Goal: Information Seeking & Learning: Learn about a topic

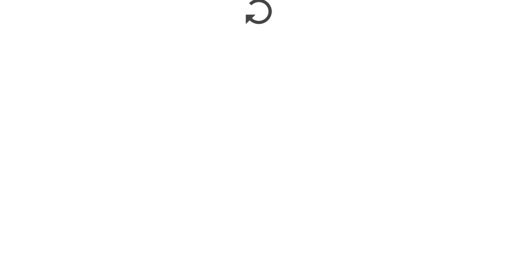
scroll to position [64, 0]
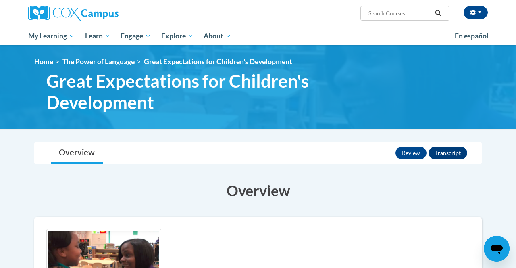
click at [48, 39] on span "My Learning" at bounding box center [51, 36] width 46 height 10
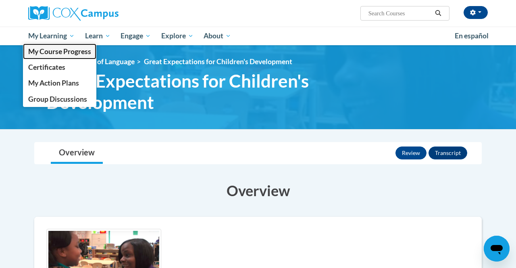
click at [73, 56] on link "My Course Progress" at bounding box center [59, 52] width 73 height 16
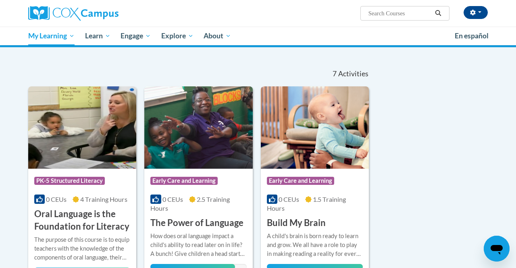
scroll to position [61, 0]
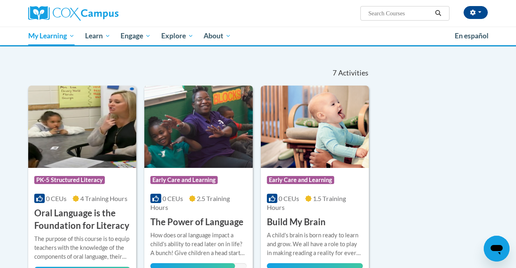
click at [195, 221] on h3 "The Power of Language" at bounding box center [196, 222] width 93 height 13
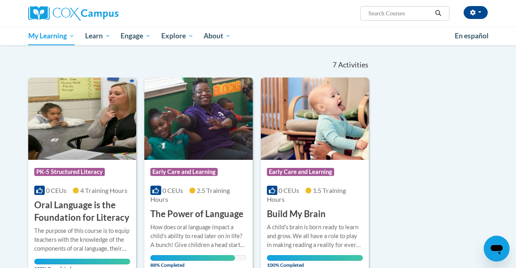
scroll to position [87, 0]
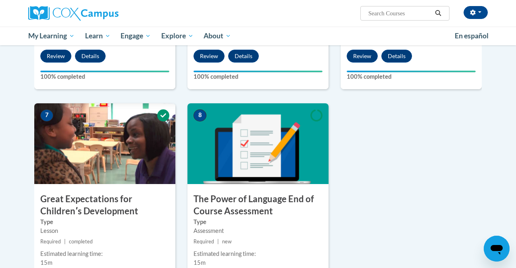
scroll to position [529, 0]
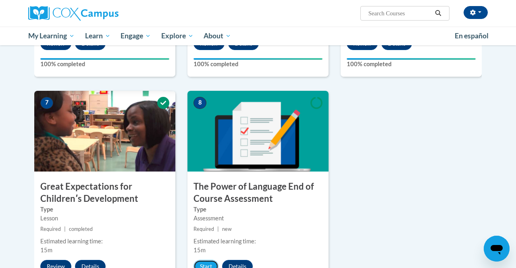
scroll to position [555, 0]
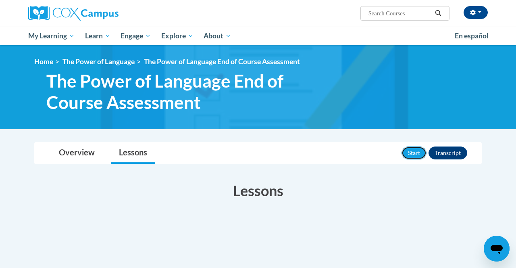
click at [414, 152] on button "Start" at bounding box center [414, 152] width 25 height 13
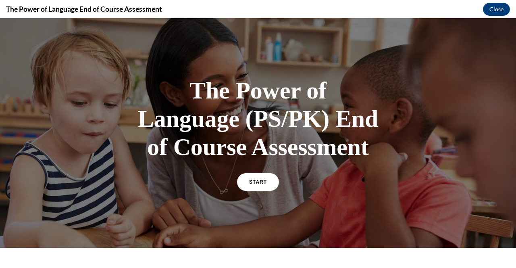
click at [252, 186] on link "START" at bounding box center [258, 182] width 42 height 18
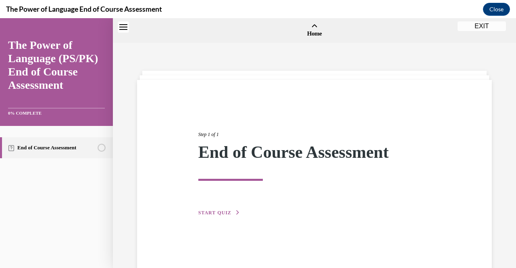
scroll to position [25, 0]
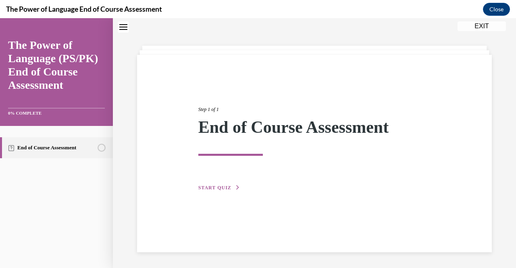
click at [217, 188] on span "START QUIZ" at bounding box center [214, 188] width 33 height 6
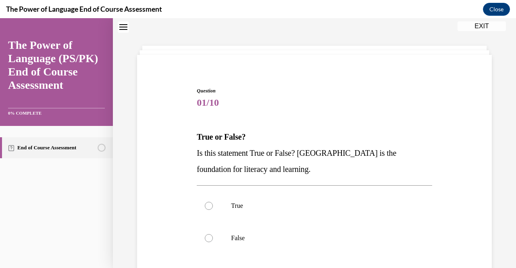
click at [203, 207] on label "True" at bounding box center [314, 206] width 235 height 32
click at [205, 207] on input "True" at bounding box center [209, 206] width 8 height 8
radio input "true"
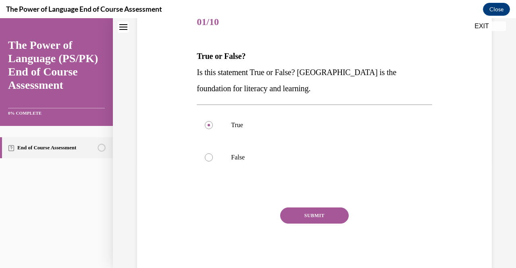
click at [306, 217] on button "SUBMIT" at bounding box center [314, 215] width 69 height 16
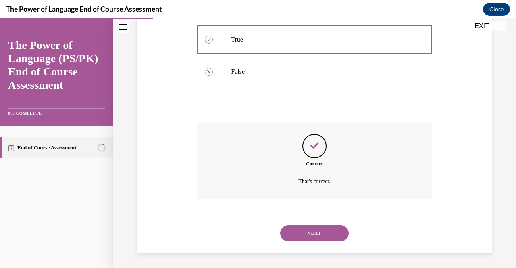
scroll to position [192, 0]
click at [303, 225] on button "NEXT" at bounding box center [314, 232] width 69 height 16
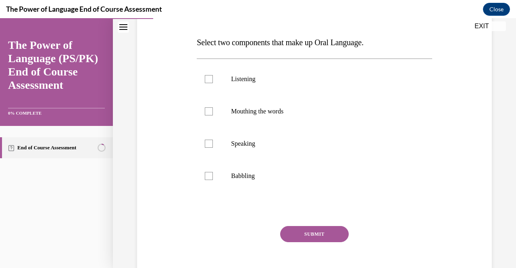
scroll to position [120, 0]
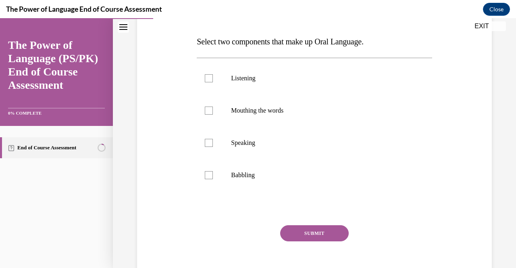
click at [206, 108] on div at bounding box center [209, 110] width 8 height 8
click at [206, 108] on input "Mouthing the words" at bounding box center [209, 110] width 8 height 8
checkbox input "true"
click at [207, 142] on div at bounding box center [209, 143] width 8 height 8
click at [207, 142] on input "Speaking" at bounding box center [209, 143] width 8 height 8
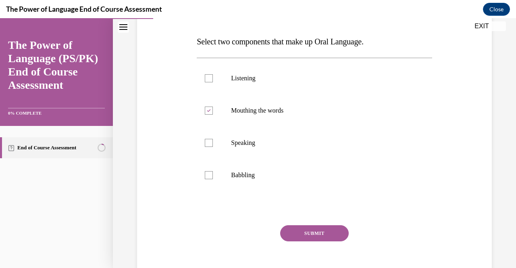
checkbox input "true"
click at [306, 232] on button "SUBMIT" at bounding box center [314, 233] width 69 height 16
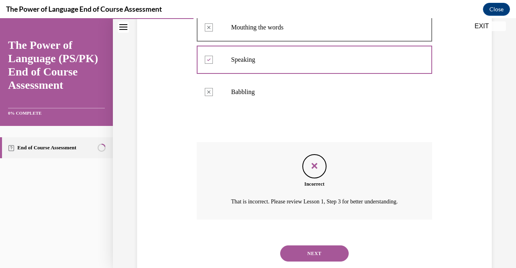
scroll to position [207, 0]
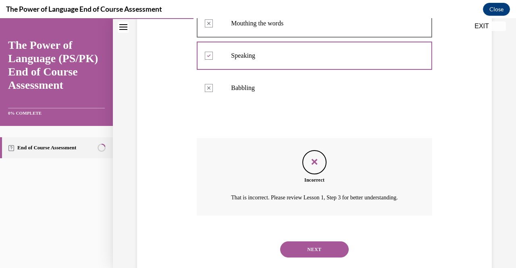
click at [316, 251] on button "NEXT" at bounding box center [314, 249] width 69 height 16
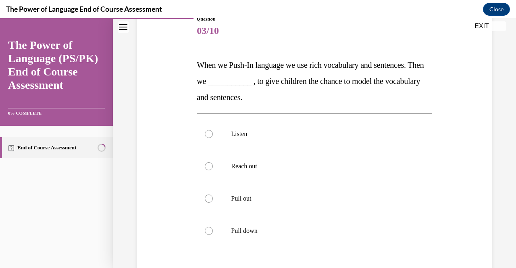
scroll to position [98, 0]
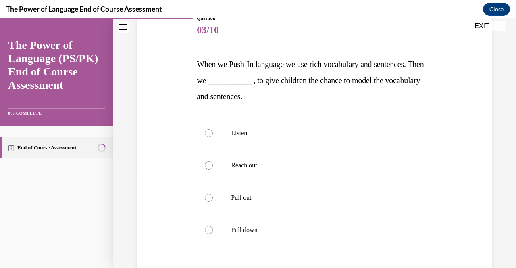
click at [204, 162] on label "Reach out" at bounding box center [314, 165] width 235 height 32
click at [205, 162] on input "Reach out" at bounding box center [209, 165] width 8 height 8
radio input "true"
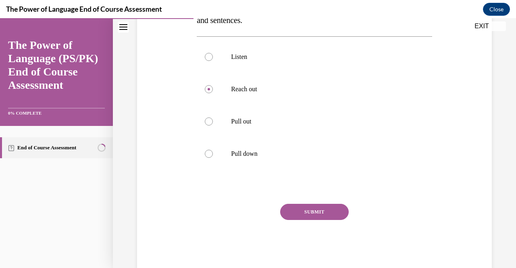
scroll to position [192, 0]
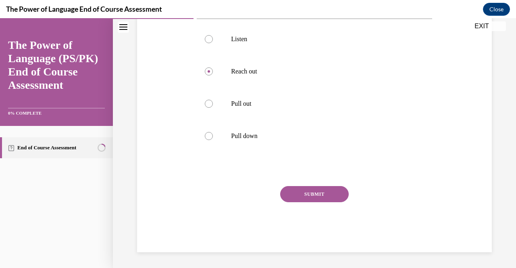
click at [303, 198] on button "SUBMIT" at bounding box center [314, 194] width 69 height 16
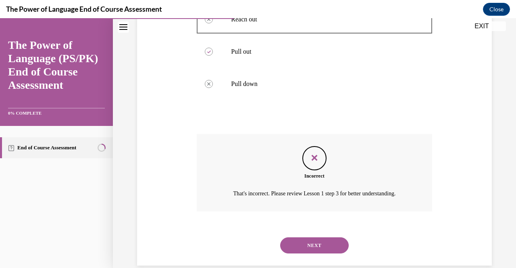
scroll to position [257, 0]
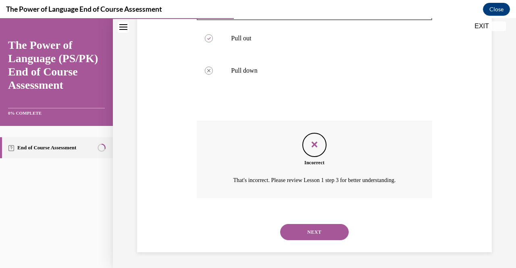
click at [313, 152] on div "Feedback" at bounding box center [315, 145] width 24 height 24
click at [315, 150] on div "Feedback" at bounding box center [315, 145] width 24 height 24
click at [305, 232] on button "NEXT" at bounding box center [314, 232] width 69 height 16
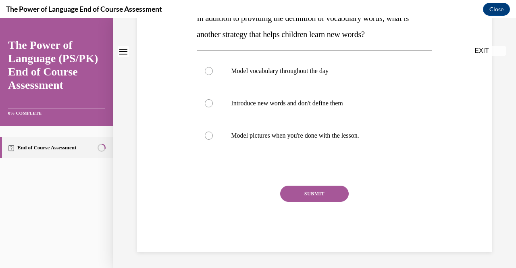
scroll to position [0, 0]
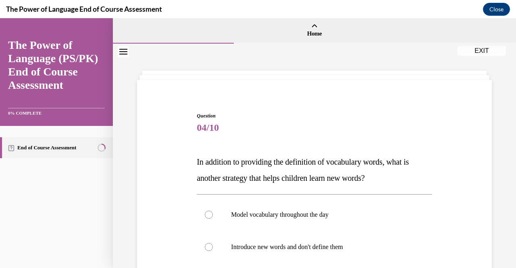
click at [207, 216] on div at bounding box center [209, 215] width 8 height 8
click at [207, 216] on input "Model vocabulary throughout the day" at bounding box center [209, 215] width 8 height 8
radio input "true"
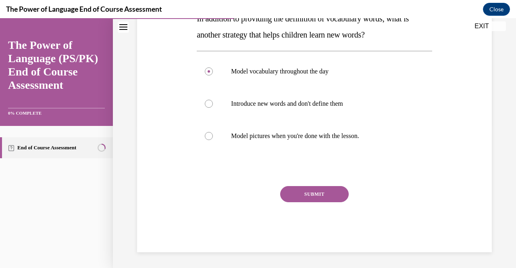
click at [310, 194] on button "SUBMIT" at bounding box center [314, 194] width 69 height 16
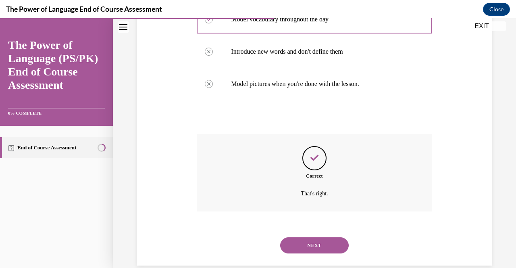
scroll to position [209, 0]
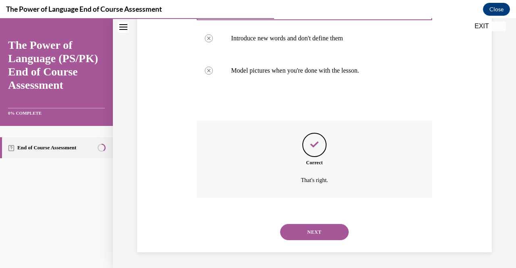
click at [315, 227] on button "NEXT" at bounding box center [314, 232] width 69 height 16
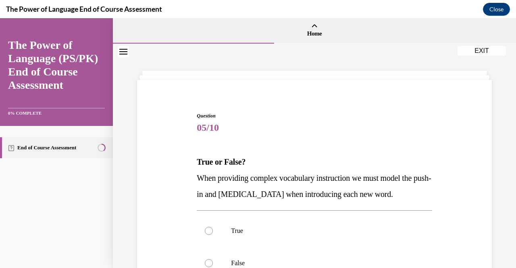
click at [299, 107] on div "Question 05/10 True or False? When providing complex vocabulary instruction we …" at bounding box center [314, 239] width 239 height 279
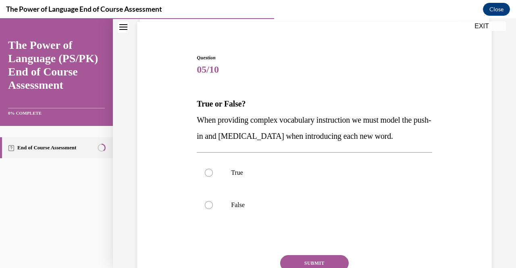
scroll to position [59, 0]
click at [203, 210] on label "False" at bounding box center [314, 204] width 235 height 32
click at [205, 208] on input "False" at bounding box center [209, 204] width 8 height 8
radio input "true"
click at [305, 259] on button "SUBMIT" at bounding box center [314, 262] width 69 height 16
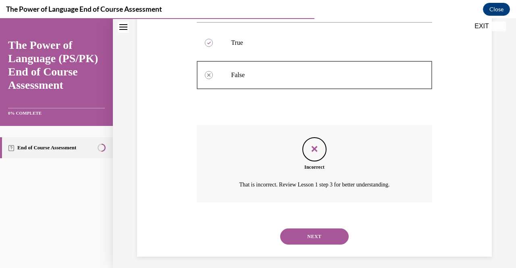
scroll to position [192, 0]
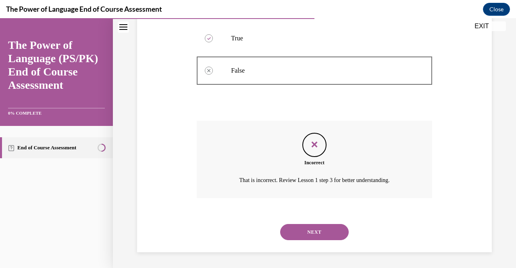
click at [298, 225] on button "NEXT" at bounding box center [314, 232] width 69 height 16
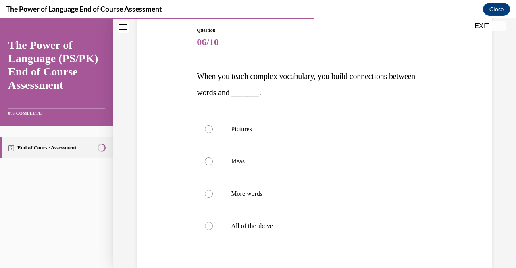
scroll to position [86, 0]
click at [206, 225] on div at bounding box center [209, 225] width 8 height 8
click at [206, 225] on input "All of the above" at bounding box center [209, 225] width 8 height 8
radio input "true"
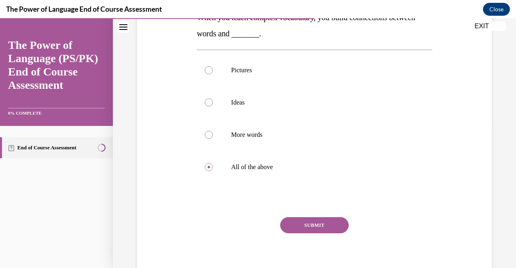
click at [301, 223] on button "SUBMIT" at bounding box center [314, 225] width 69 height 16
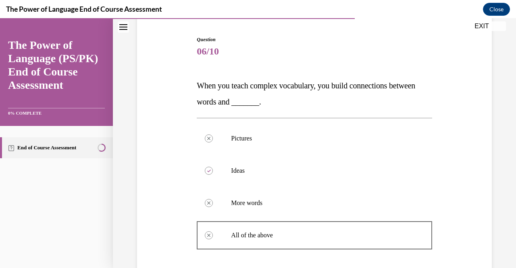
scroll to position [72, 0]
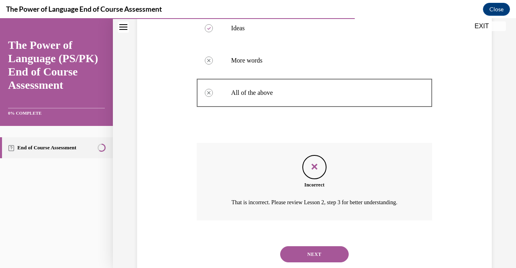
click at [312, 252] on button "NEXT" at bounding box center [314, 254] width 69 height 16
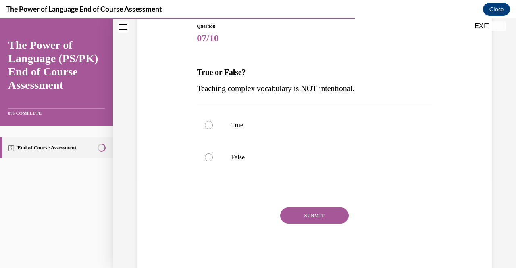
click at [207, 130] on label "True" at bounding box center [314, 125] width 235 height 32
click at [207, 129] on input "True" at bounding box center [209, 125] width 8 height 8
radio input "true"
click at [316, 217] on button "SUBMIT" at bounding box center [314, 215] width 69 height 16
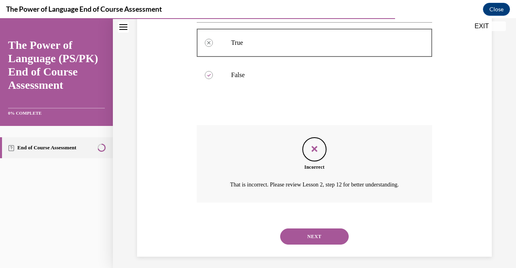
scroll to position [176, 0]
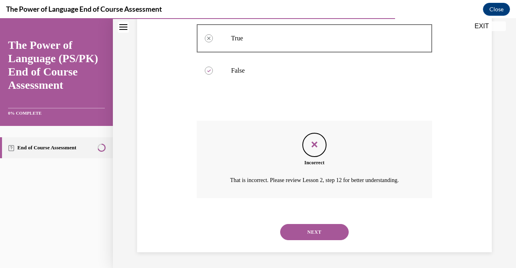
click at [302, 236] on button "NEXT" at bounding box center [314, 232] width 69 height 16
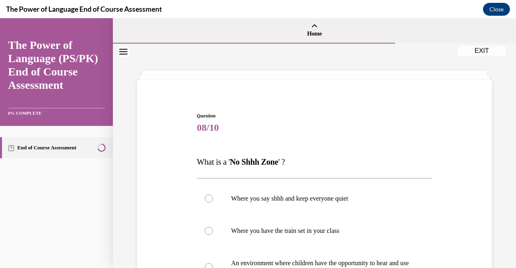
click at [156, 194] on div "Question 08/10 What is a ' No Shhh Zone ' ? Where you say shhh and keep everyon…" at bounding box center [314, 254] width 359 height 332
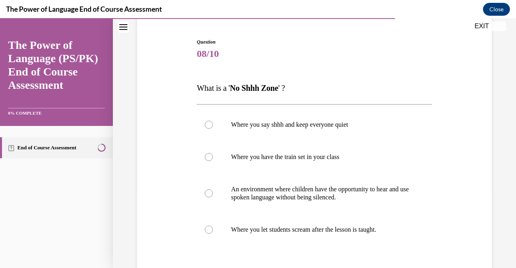
scroll to position [78, 0]
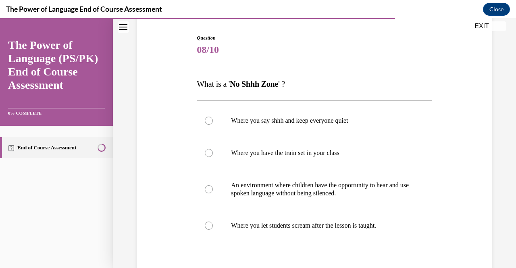
click at [211, 183] on label "An environment where children have the opportunity to hear and use spoken langu…" at bounding box center [314, 189] width 235 height 40
click at [211, 185] on input "An environment where children have the opportunity to hear and use spoken langu…" at bounding box center [209, 189] width 8 height 8
radio input "true"
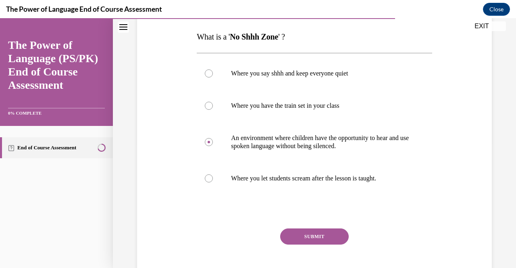
click at [299, 242] on button "SUBMIT" at bounding box center [314, 236] width 69 height 16
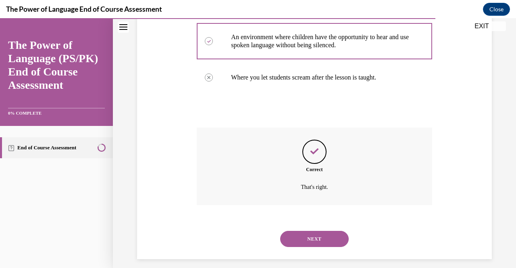
scroll to position [233, 0]
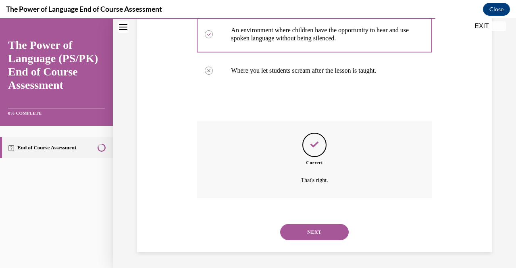
click at [295, 235] on button "NEXT" at bounding box center [314, 232] width 69 height 16
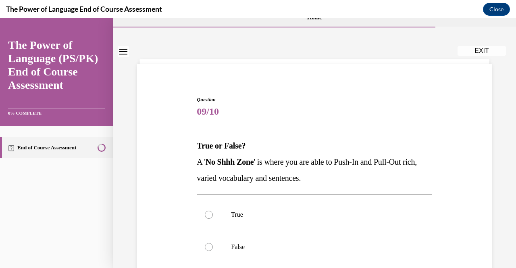
scroll to position [28, 0]
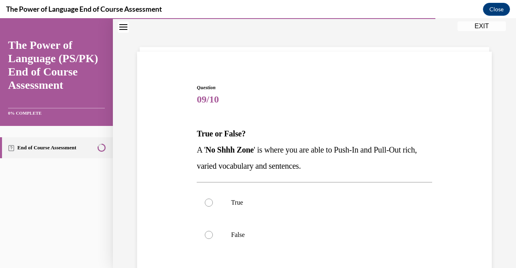
click at [206, 203] on div at bounding box center [209, 202] width 8 height 8
click at [206, 203] on input "True" at bounding box center [209, 202] width 8 height 8
radio input "true"
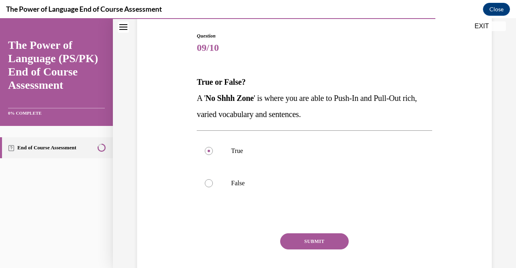
click at [308, 248] on button "SUBMIT" at bounding box center [314, 241] width 69 height 16
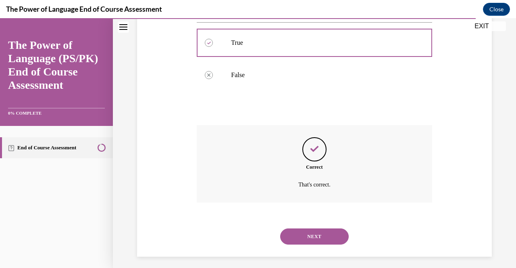
scroll to position [192, 0]
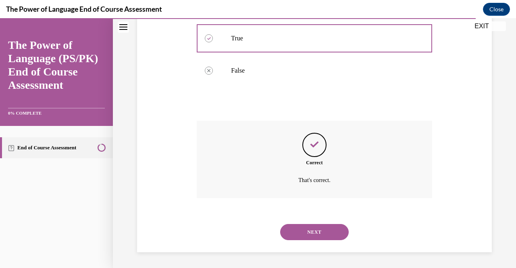
click at [308, 228] on button "NEXT" at bounding box center [314, 232] width 69 height 16
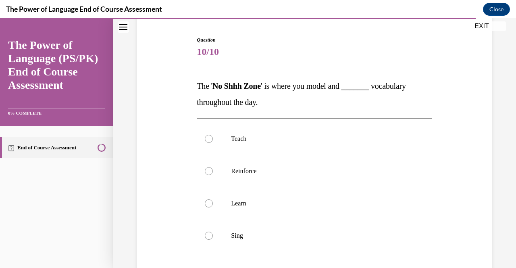
scroll to position [78, 0]
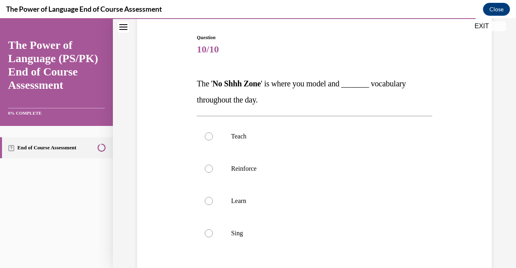
click at [207, 172] on div at bounding box center [209, 169] width 8 height 8
click at [207, 172] on input "Reinforce" at bounding box center [209, 169] width 8 height 8
radio input "true"
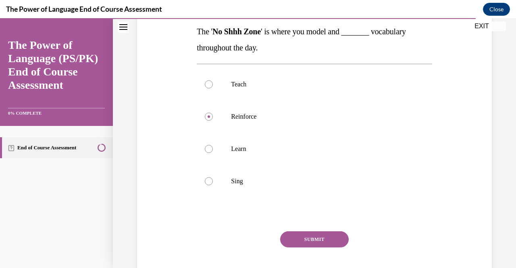
click at [311, 238] on button "SUBMIT" at bounding box center [314, 239] width 69 height 16
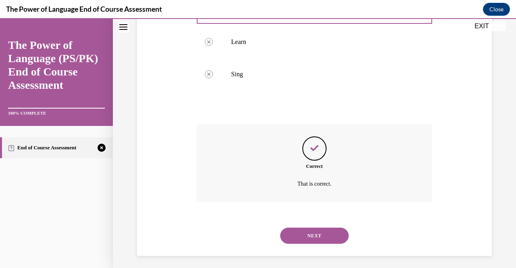
scroll to position [238, 0]
click at [305, 232] on button "NEXT" at bounding box center [314, 235] width 69 height 16
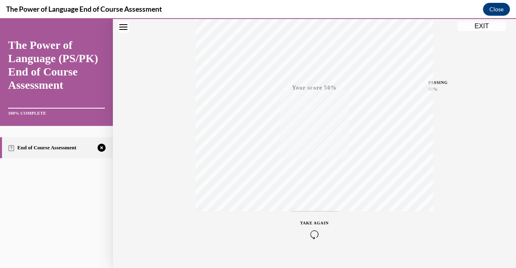
scroll to position [163, 0]
click at [316, 216] on icon "button" at bounding box center [315, 219] width 29 height 9
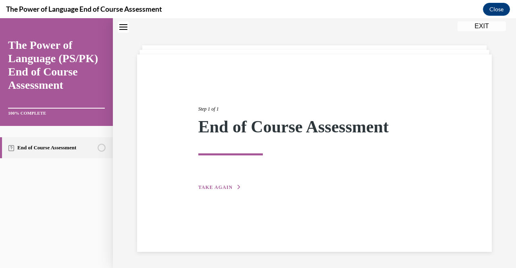
scroll to position [25, 0]
click at [213, 186] on span "TAKE AGAIN" at bounding box center [215, 187] width 34 height 6
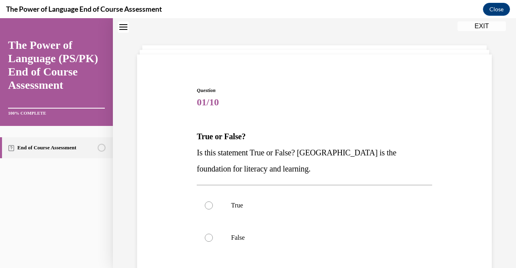
click at [203, 207] on label "True" at bounding box center [314, 205] width 235 height 32
click at [205, 207] on input "True" at bounding box center [209, 205] width 8 height 8
radio input "true"
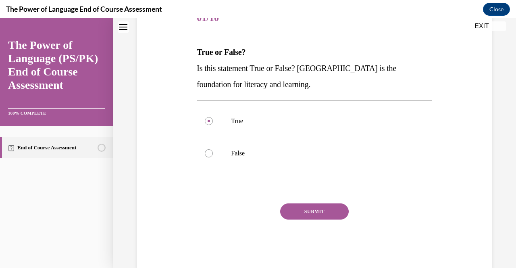
click at [319, 212] on button "SUBMIT" at bounding box center [314, 211] width 69 height 16
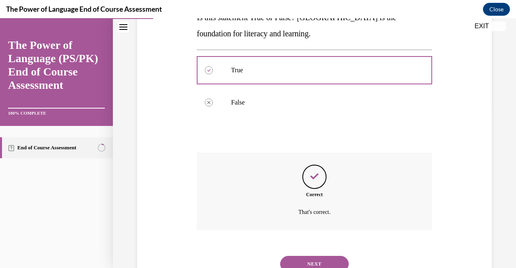
scroll to position [192, 0]
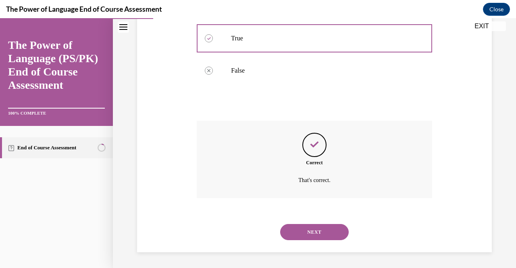
click at [321, 228] on button "NEXT" at bounding box center [314, 232] width 69 height 16
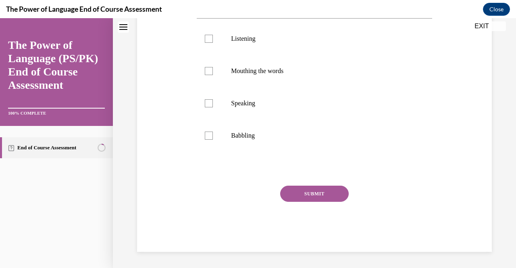
scroll to position [0, 0]
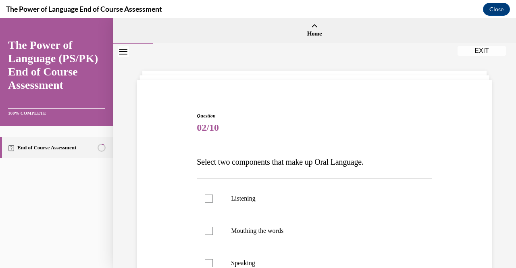
click at [207, 198] on div at bounding box center [209, 198] width 8 height 8
click at [207, 198] on input "Listening" at bounding box center [209, 198] width 8 height 8
checkbox input "true"
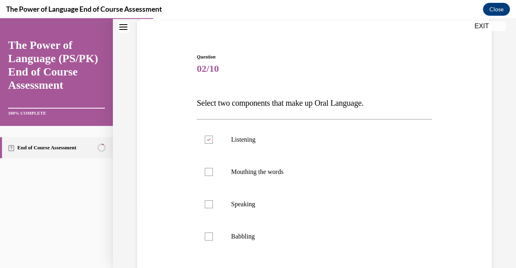
scroll to position [56, 0]
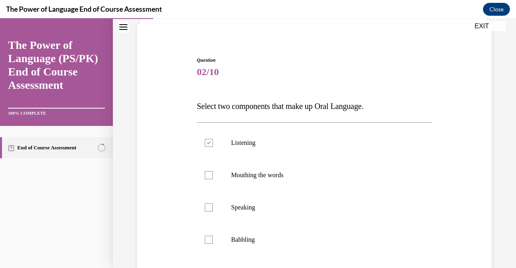
click at [209, 207] on div at bounding box center [209, 207] width 8 height 8
click at [209, 207] on input "Speaking" at bounding box center [209, 207] width 8 height 8
checkbox input "true"
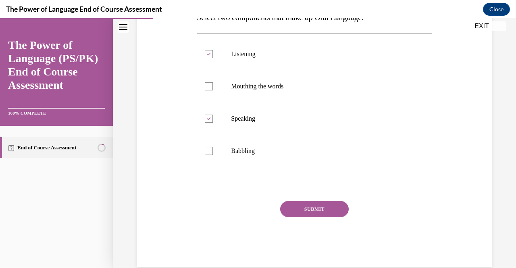
click at [315, 203] on button "SUBMIT" at bounding box center [314, 209] width 69 height 16
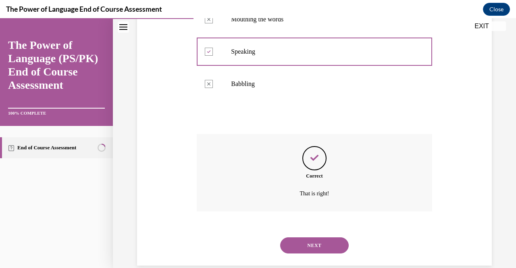
scroll to position [225, 0]
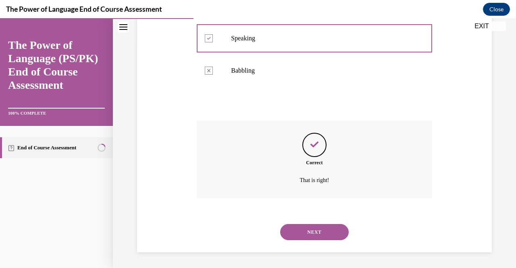
click at [319, 234] on button "NEXT" at bounding box center [314, 232] width 69 height 16
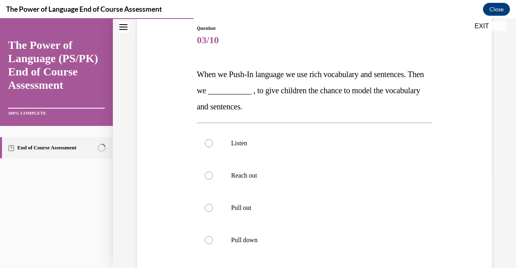
scroll to position [83, 0]
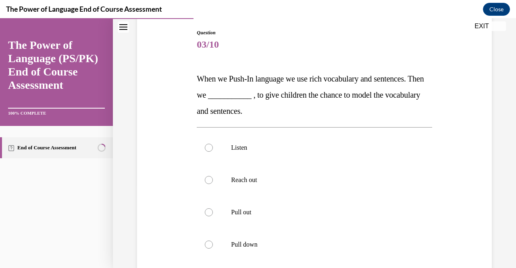
click at [211, 211] on div at bounding box center [209, 212] width 8 height 8
click at [211, 211] on input "Pull out" at bounding box center [209, 212] width 8 height 8
radio input "true"
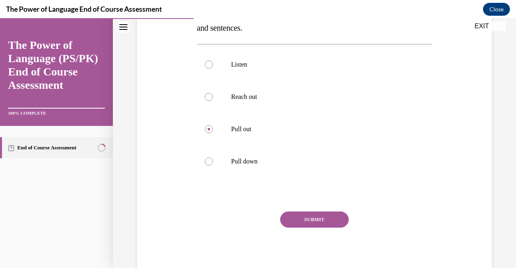
click at [315, 217] on button "SUBMIT" at bounding box center [314, 219] width 69 height 16
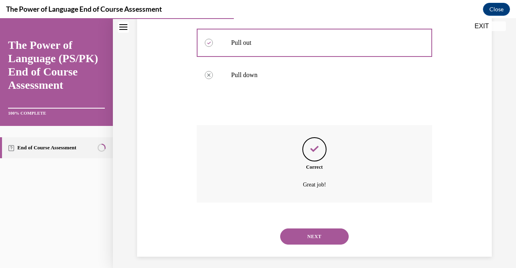
scroll to position [257, 0]
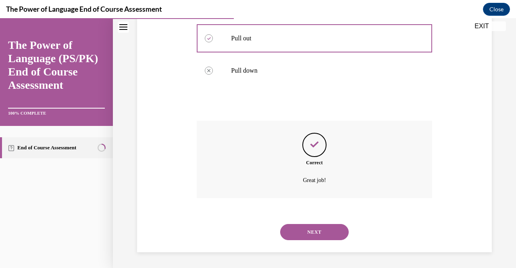
click at [320, 228] on button "NEXT" at bounding box center [314, 232] width 69 height 16
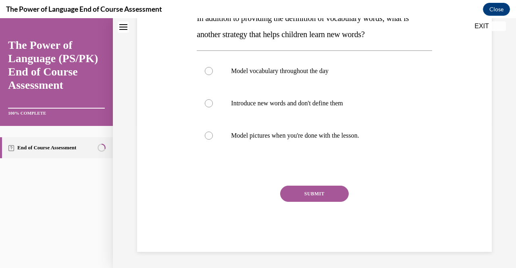
scroll to position [0, 0]
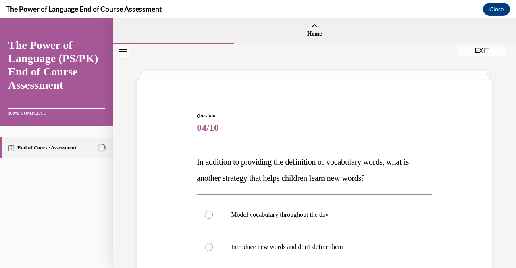
click at [209, 211] on div at bounding box center [209, 215] width 8 height 8
click at [209, 211] on input "Model vocabulary throughout the day" at bounding box center [209, 215] width 8 height 8
radio input "true"
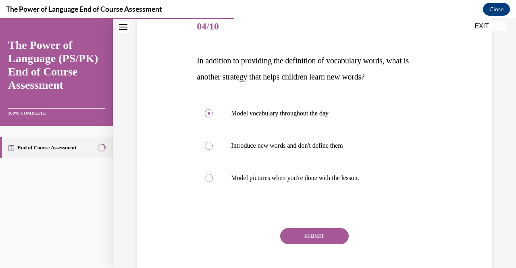
click at [311, 235] on button "SUBMIT" at bounding box center [314, 236] width 69 height 16
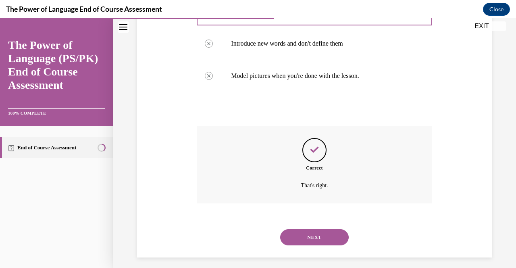
scroll to position [209, 0]
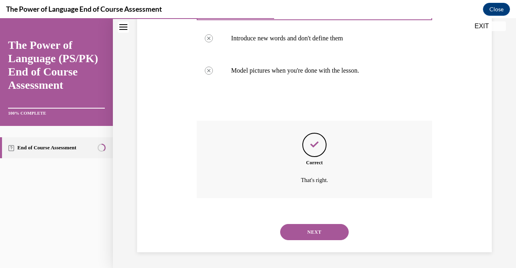
click at [321, 228] on button "NEXT" at bounding box center [314, 232] width 69 height 16
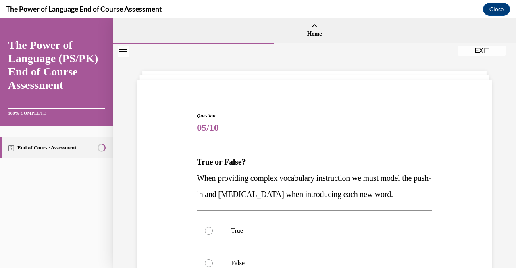
click at [208, 229] on div at bounding box center [209, 231] width 8 height 8
click at [208, 229] on input "True" at bounding box center [209, 231] width 8 height 8
radio input "true"
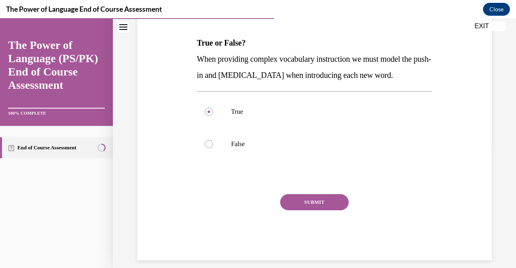
click at [311, 203] on button "SUBMIT" at bounding box center [314, 202] width 69 height 16
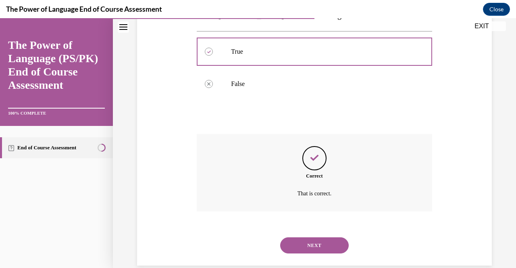
scroll to position [192, 0]
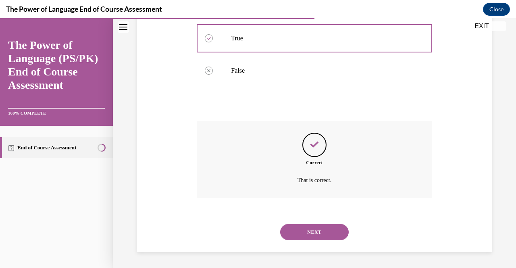
click at [314, 238] on button "NEXT" at bounding box center [314, 232] width 69 height 16
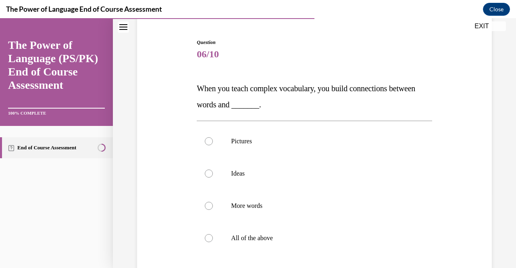
scroll to position [80, 0]
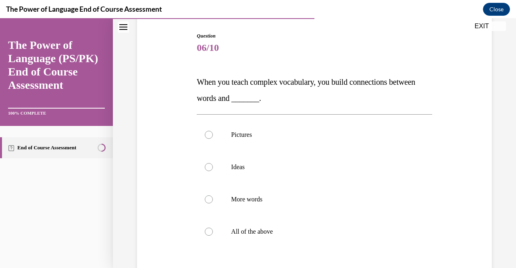
click at [210, 205] on label "More words" at bounding box center [314, 199] width 235 height 32
click at [210, 203] on input "More words" at bounding box center [209, 199] width 8 height 8
radio input "true"
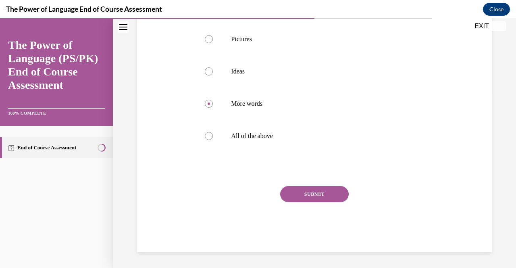
click at [319, 197] on button "SUBMIT" at bounding box center [314, 194] width 69 height 16
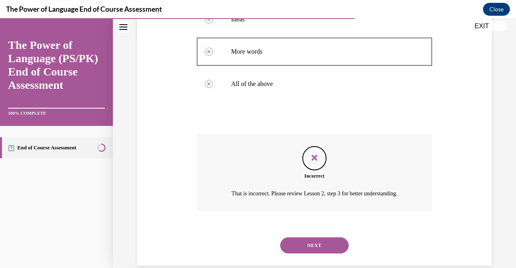
scroll to position [241, 0]
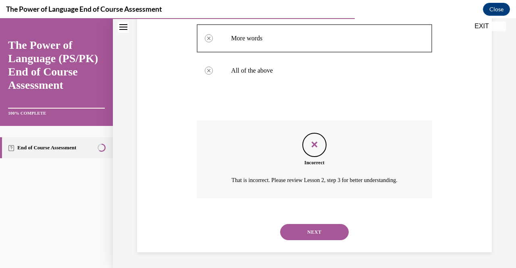
click at [315, 230] on button "NEXT" at bounding box center [314, 232] width 69 height 16
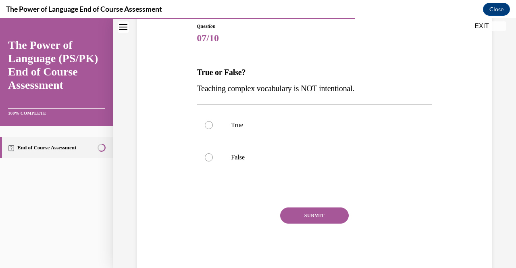
click at [206, 160] on label "False" at bounding box center [314, 157] width 235 height 32
click at [206, 160] on input "False" at bounding box center [209, 157] width 8 height 8
radio input "true"
click at [324, 216] on button "SUBMIT" at bounding box center [314, 215] width 69 height 16
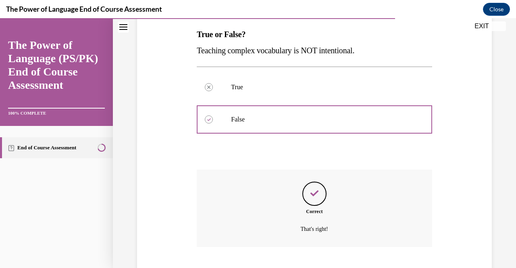
scroll to position [176, 0]
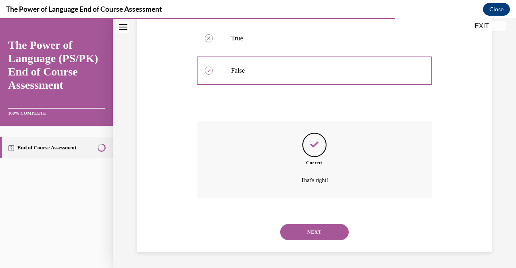
click at [318, 235] on button "NEXT" at bounding box center [314, 232] width 69 height 16
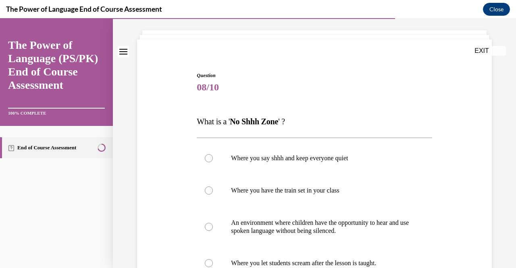
scroll to position [48, 0]
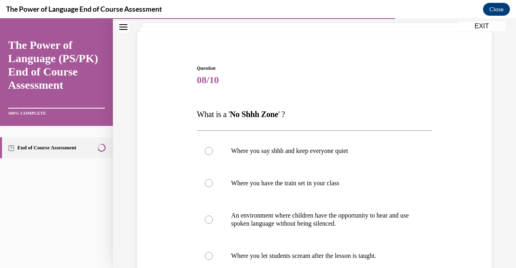
click at [208, 222] on div at bounding box center [209, 219] width 8 height 8
click at [208, 222] on input "An environment where children have the opportunity to hear and use spoken langu…" at bounding box center [209, 219] width 8 height 8
radio input "true"
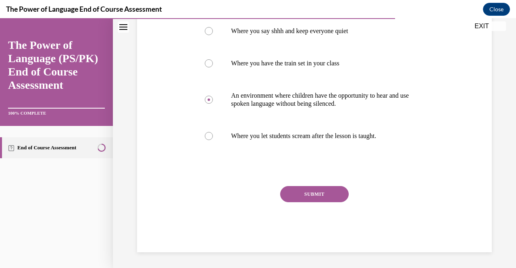
click at [315, 193] on button "SUBMIT" at bounding box center [314, 194] width 69 height 16
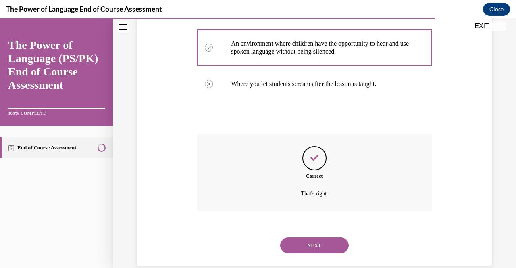
scroll to position [233, 0]
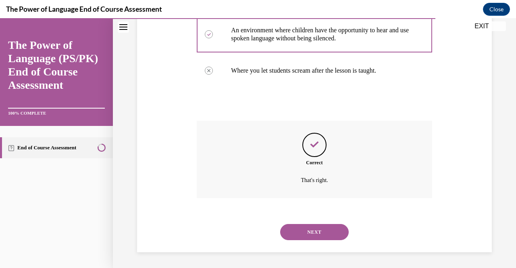
click at [320, 228] on button "NEXT" at bounding box center [314, 232] width 69 height 16
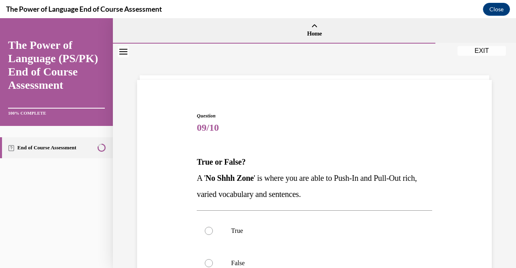
click at [208, 228] on div at bounding box center [209, 231] width 8 height 8
click at [208, 228] on input "True" at bounding box center [209, 231] width 8 height 8
radio input "true"
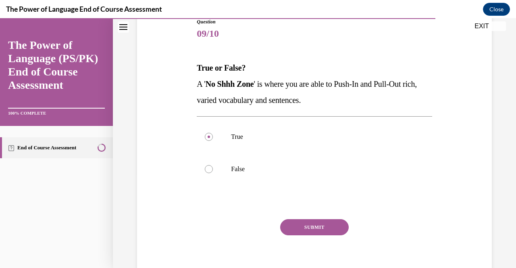
click at [309, 224] on button "SUBMIT" at bounding box center [314, 227] width 69 height 16
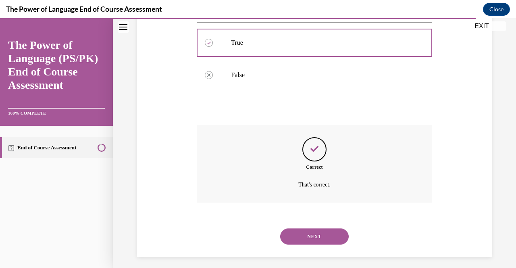
scroll to position [192, 0]
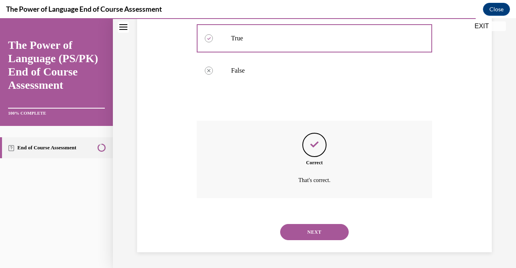
click at [315, 228] on button "NEXT" at bounding box center [314, 232] width 69 height 16
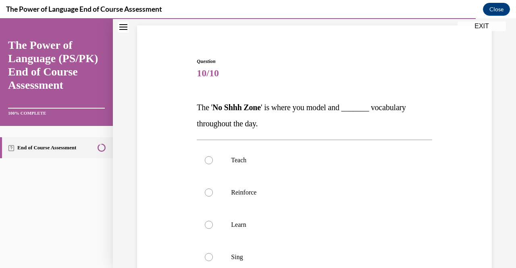
scroll to position [53, 0]
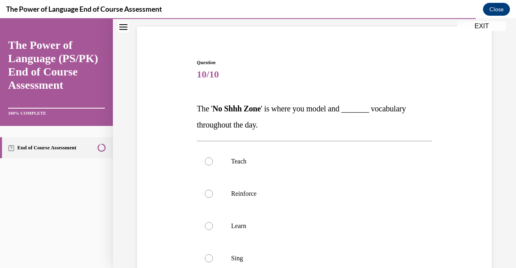
click at [211, 195] on div at bounding box center [209, 194] width 8 height 8
click at [211, 195] on input "Reinforce" at bounding box center [209, 194] width 8 height 8
radio input "true"
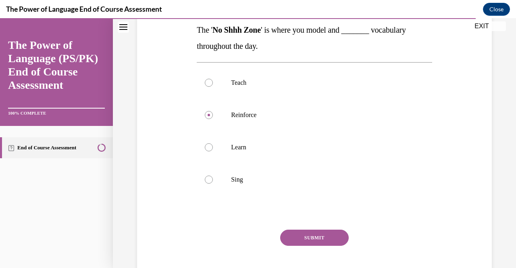
click at [317, 239] on button "SUBMIT" at bounding box center [314, 238] width 69 height 16
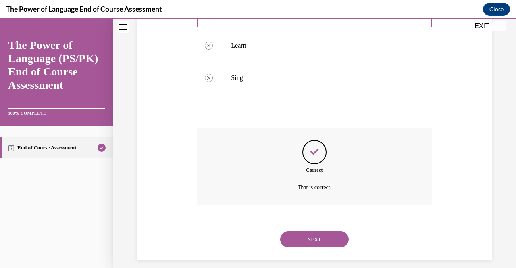
scroll to position [241, 0]
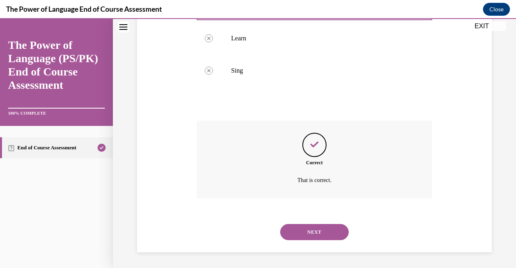
click at [314, 231] on button "NEXT" at bounding box center [314, 232] width 69 height 16
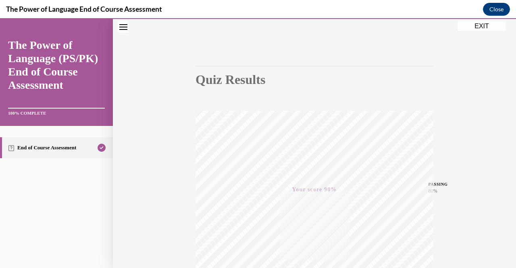
scroll to position [46, 0]
click at [474, 31] on button "EXIT" at bounding box center [482, 26] width 48 height 10
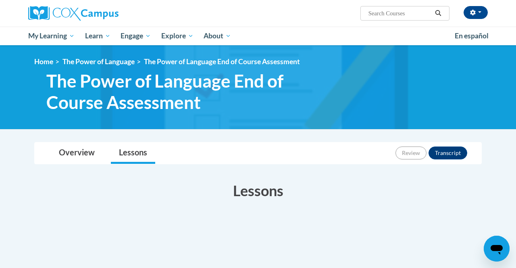
scroll to position [51, 0]
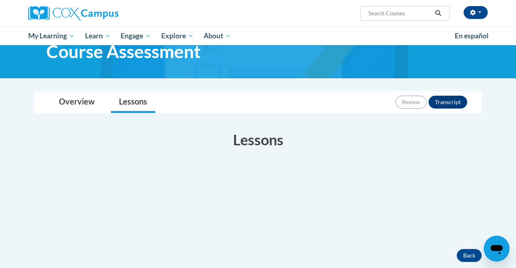
click at [40, 38] on span "My Learning" at bounding box center [51, 36] width 46 height 10
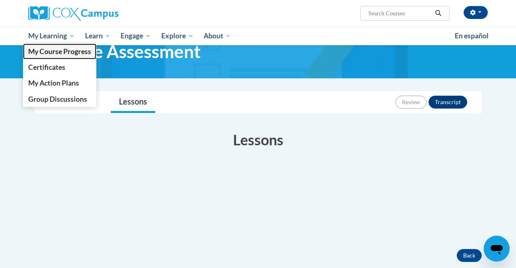
click at [37, 55] on span "My Course Progress" at bounding box center [59, 51] width 63 height 8
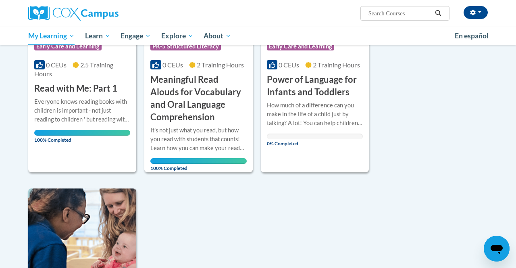
scroll to position [405, 0]
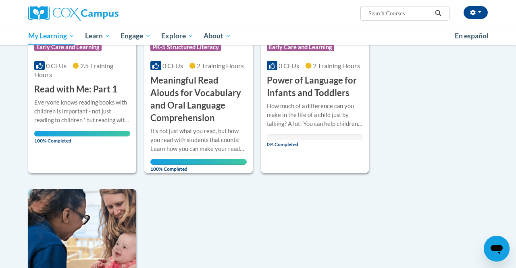
click at [307, 87] on h3 "Power of Language for Infants and Toddlers" at bounding box center [315, 86] width 96 height 25
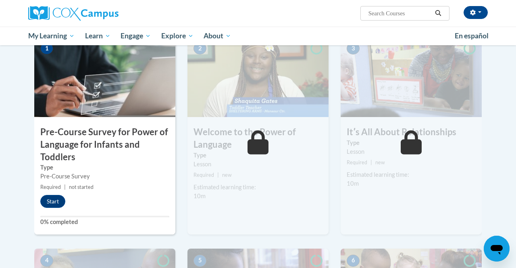
scroll to position [193, 0]
click at [54, 201] on button "Start" at bounding box center [52, 201] width 25 height 13
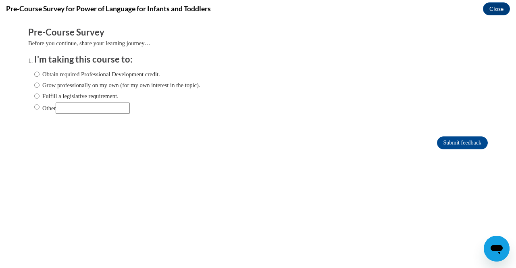
scroll to position [0, 0]
click at [39, 74] on input "Obtain required Professional Development credit." at bounding box center [36, 74] width 5 height 9
radio input "true"
click at [454, 140] on input "Submit feedback" at bounding box center [462, 142] width 51 height 13
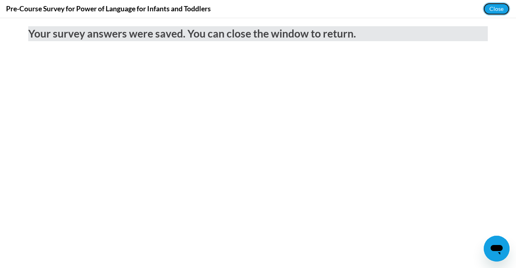
click at [497, 14] on button "Close" at bounding box center [496, 8] width 27 height 13
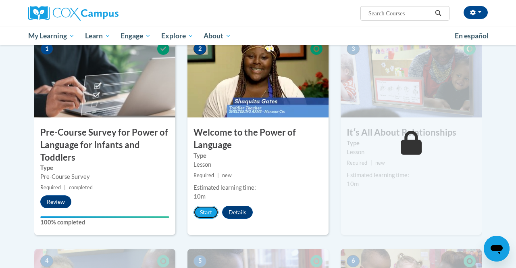
click at [210, 206] on button "Start" at bounding box center [206, 212] width 25 height 13
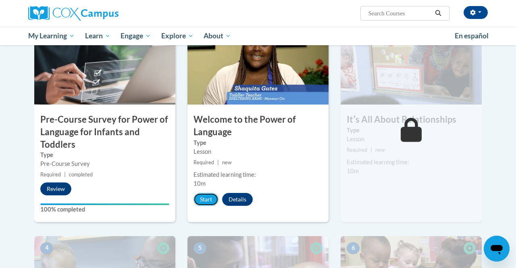
scroll to position [217, 0]
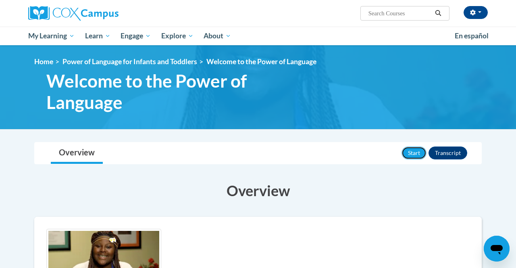
click at [421, 150] on button "Start" at bounding box center [414, 152] width 25 height 13
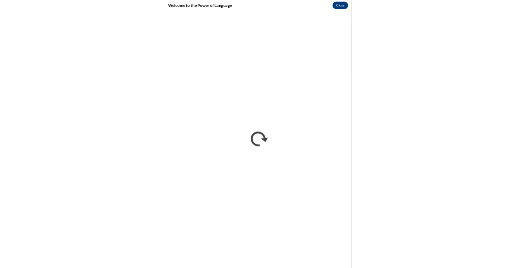
scroll to position [14, 0]
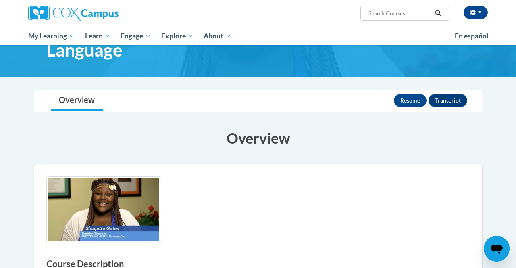
scroll to position [14, 0]
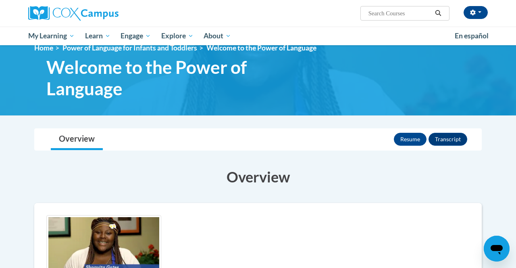
click at [50, 37] on span "My Learning" at bounding box center [51, 36] width 46 height 10
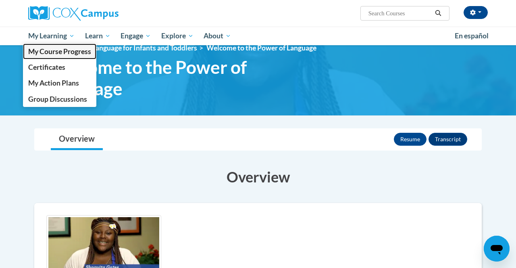
click at [79, 51] on span "My Course Progress" at bounding box center [59, 51] width 63 height 8
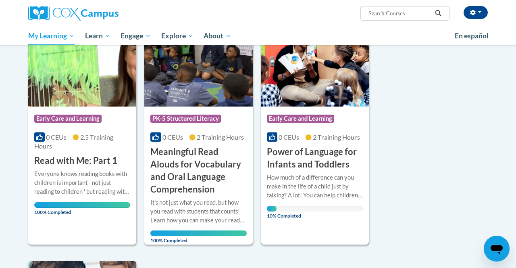
click at [312, 155] on h3 "Power of Language for Infants and Toddlers" at bounding box center [315, 158] width 96 height 25
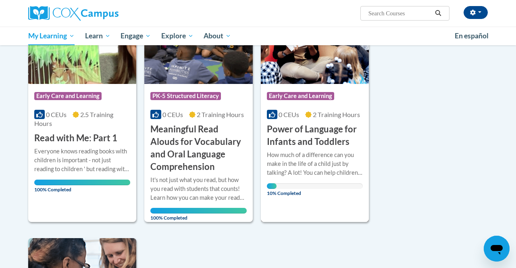
scroll to position [360, 0]
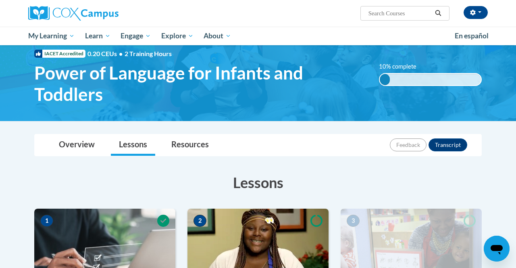
click at [287, 237] on img at bounding box center [258, 249] width 141 height 81
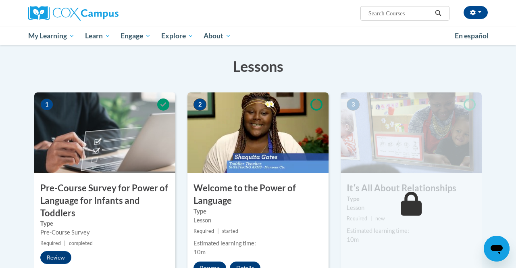
scroll to position [138, 0]
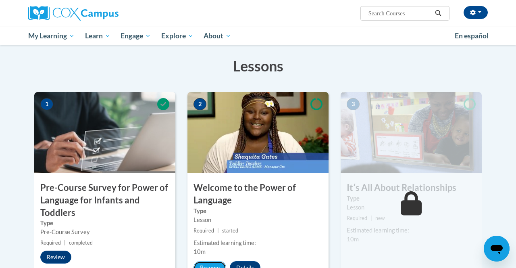
click at [215, 262] on button "Resume" at bounding box center [210, 267] width 33 height 13
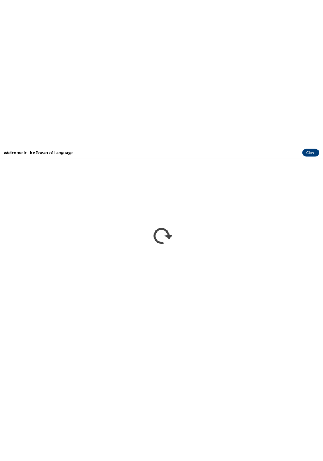
scroll to position [136, 0]
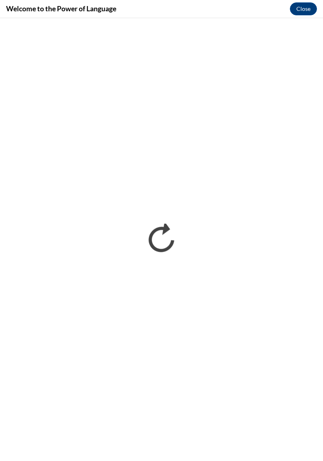
click at [289, 20] on iframe "</div></body> </html>" at bounding box center [161, 239] width 323 height 443
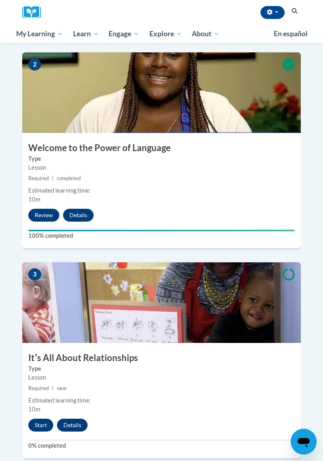
scroll to position [411, 0]
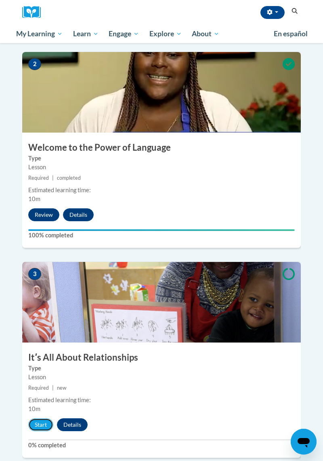
click at [40, 419] on button "Start" at bounding box center [40, 425] width 25 height 13
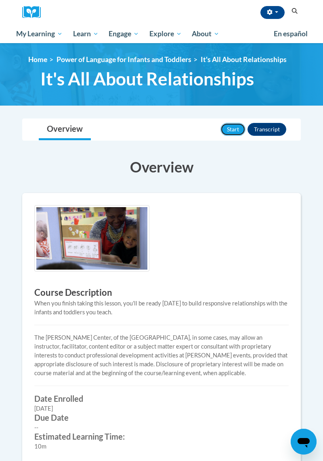
click at [229, 128] on button "Start" at bounding box center [232, 129] width 25 height 13
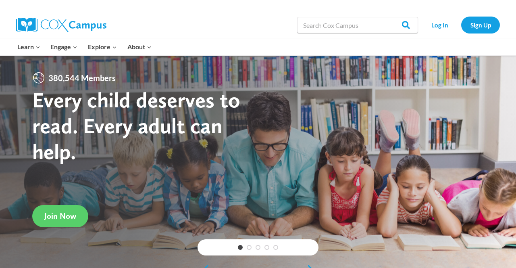
click at [437, 23] on link "Log In" at bounding box center [439, 25] width 35 height 17
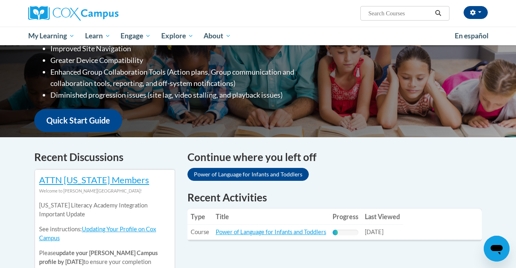
scroll to position [149, 0]
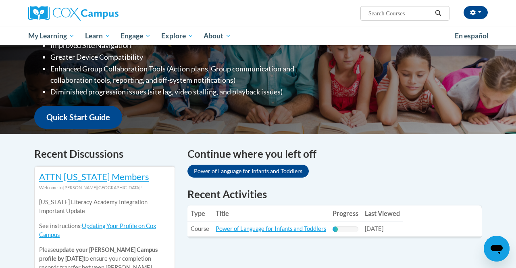
click at [254, 159] on h4 "Continue where you left off" at bounding box center [335, 154] width 294 height 16
click at [355, 215] on th "Progress" at bounding box center [346, 213] width 32 height 16
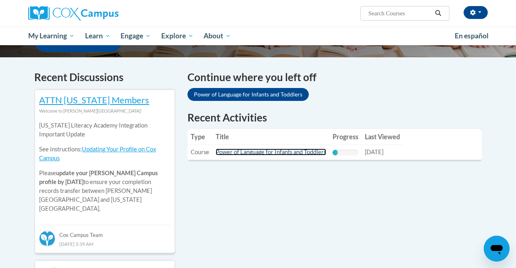
click at [259, 151] on link "Power of Language for Infants and Toddlers" at bounding box center [271, 151] width 111 height 7
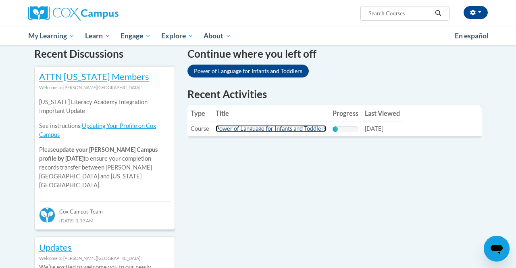
scroll to position [252, 0]
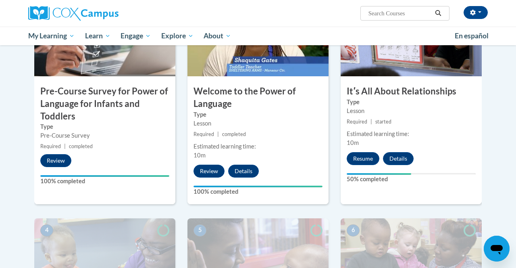
scroll to position [233, 0]
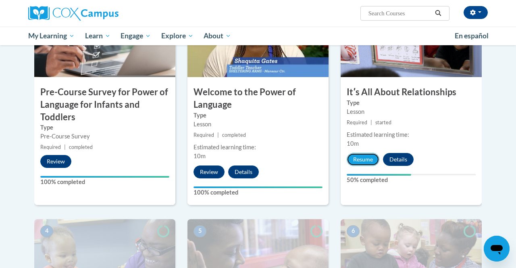
click at [361, 158] on button "Resume" at bounding box center [363, 159] width 33 height 13
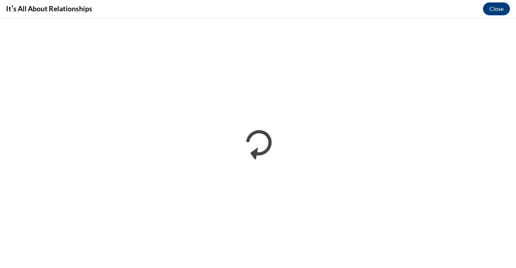
scroll to position [0, 0]
click at [435, 3] on div "Itʹs All About Relationships Close" at bounding box center [258, 9] width 516 height 18
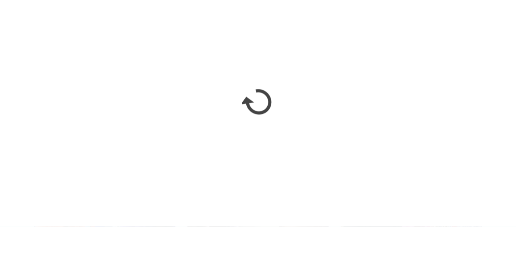
scroll to position [240, 0]
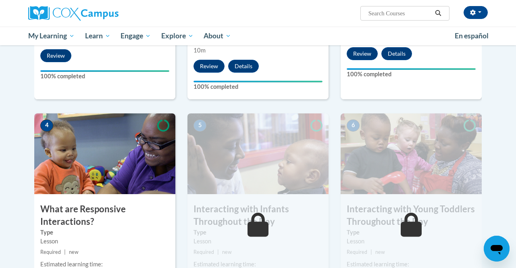
scroll to position [340, 0]
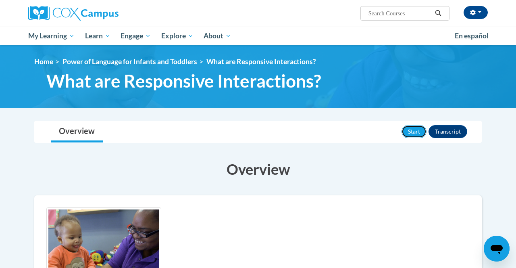
click at [415, 131] on button "Start" at bounding box center [414, 131] width 25 height 13
click at [44, 32] on span "My Learning" at bounding box center [51, 36] width 46 height 10
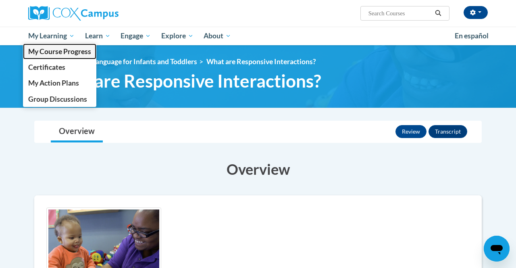
click at [82, 53] on span "My Course Progress" at bounding box center [59, 51] width 63 height 8
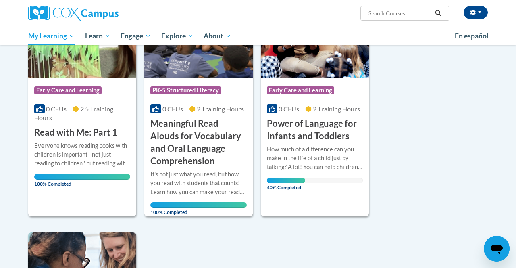
scroll to position [363, 0]
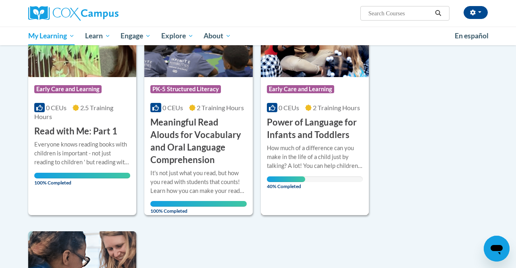
click at [305, 144] on div "How much of a difference can you make in the life of a child just by talking? A…" at bounding box center [315, 157] width 96 height 27
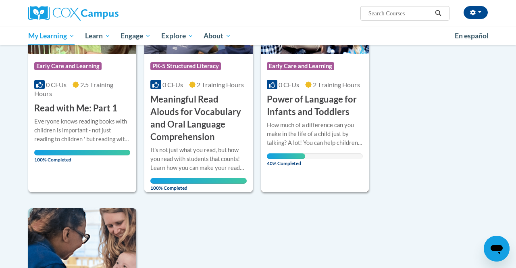
scroll to position [389, 0]
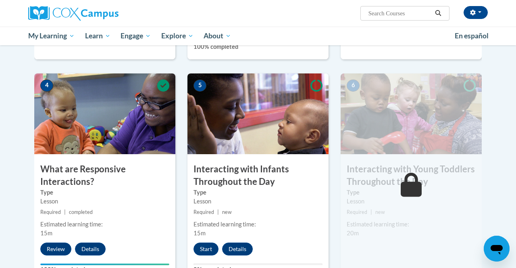
scroll to position [380, 0]
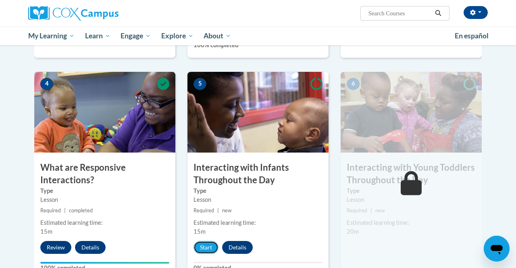
click at [210, 249] on button "Start" at bounding box center [206, 247] width 25 height 13
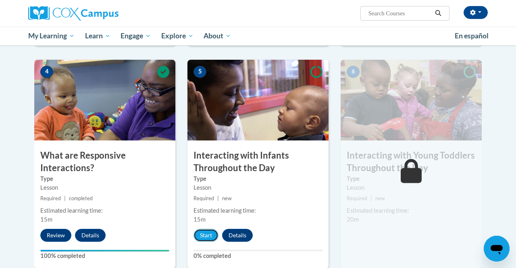
scroll to position [404, 0]
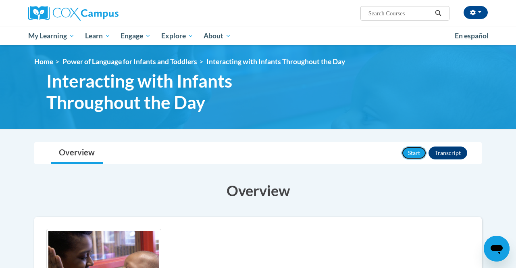
click at [415, 151] on button "Start" at bounding box center [414, 152] width 25 height 13
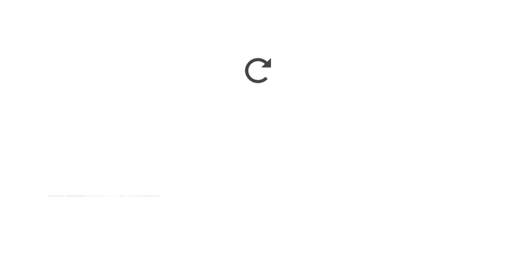
scroll to position [5, 0]
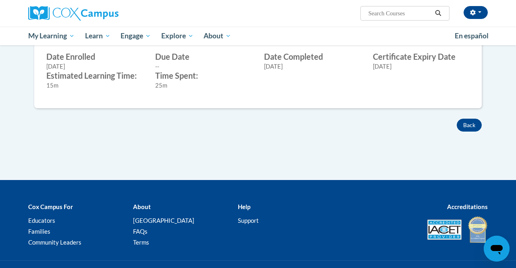
scroll to position [340, 0]
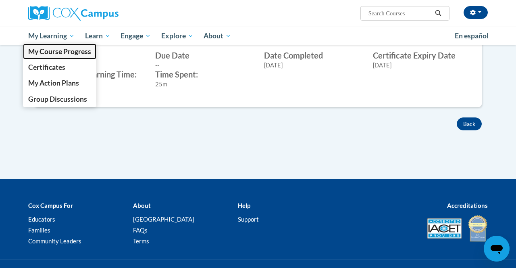
click at [37, 44] on link "My Course Progress" at bounding box center [59, 52] width 73 height 16
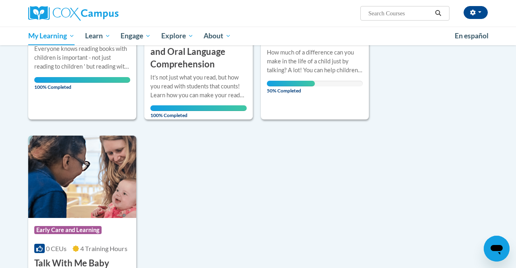
scroll to position [460, 0]
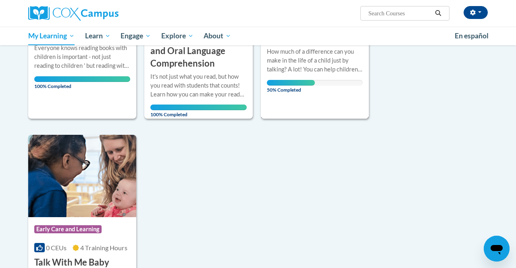
click at [323, 80] on div "50% Completed" at bounding box center [315, 83] width 96 height 6
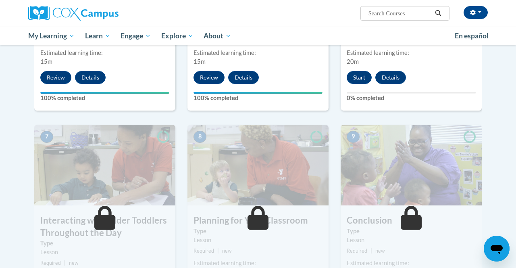
scroll to position [557, 0]
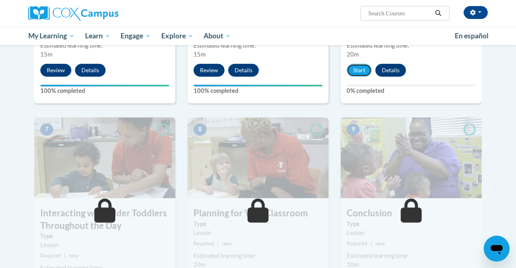
click at [356, 68] on button "Start" at bounding box center [359, 70] width 25 height 13
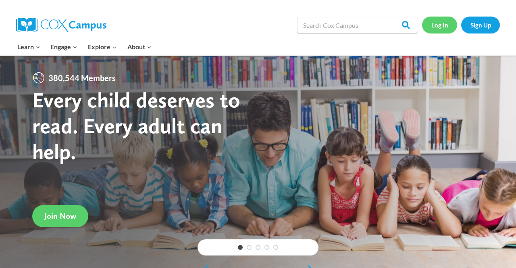
click at [438, 27] on link "Log In" at bounding box center [439, 25] width 35 height 17
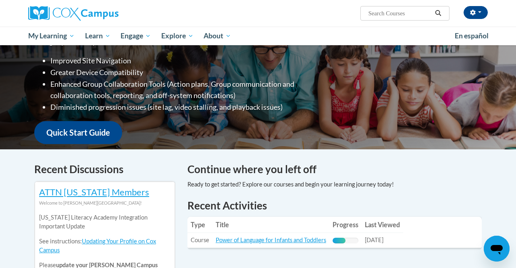
scroll to position [136, 0]
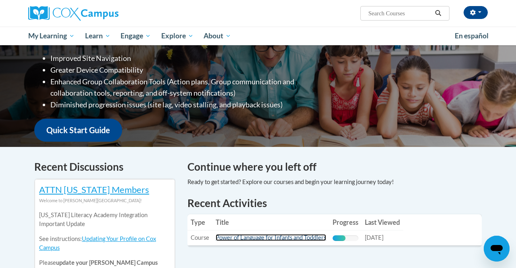
click at [268, 239] on link "Power of Language for Infants and Toddlers" at bounding box center [271, 237] width 111 height 7
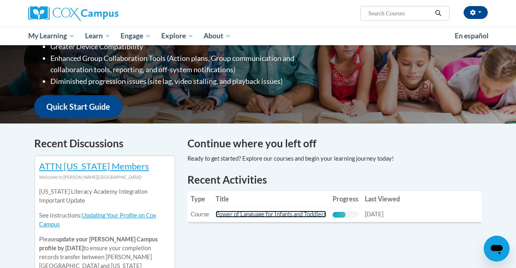
scroll to position [162, 0]
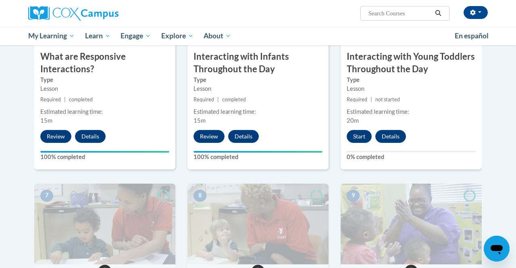
scroll to position [492, 0]
click at [363, 134] on button "Start" at bounding box center [359, 135] width 25 height 13
